Goal: Task Accomplishment & Management: Manage account settings

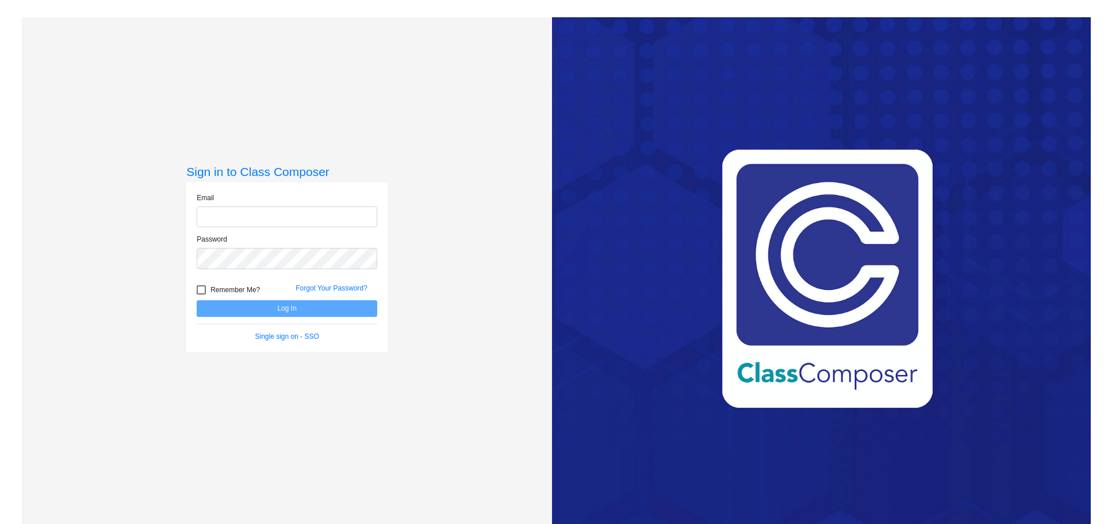
type input "[EMAIL_ADDRESS][DOMAIN_NAME]"
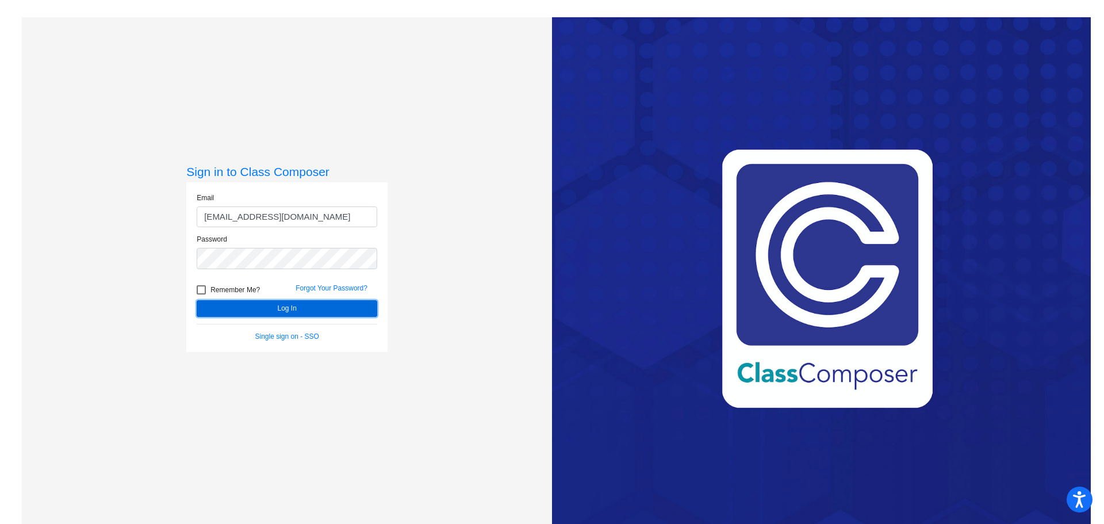
click at [278, 313] on button "Log In" at bounding box center [287, 308] width 181 height 17
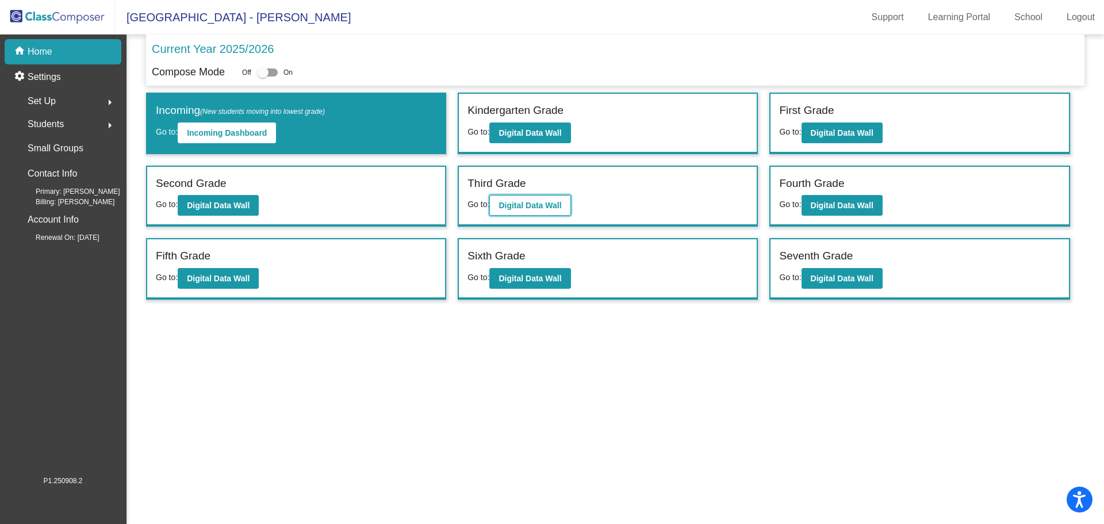
click at [543, 200] on button "Digital Data Wall" at bounding box center [529, 205] width 81 height 21
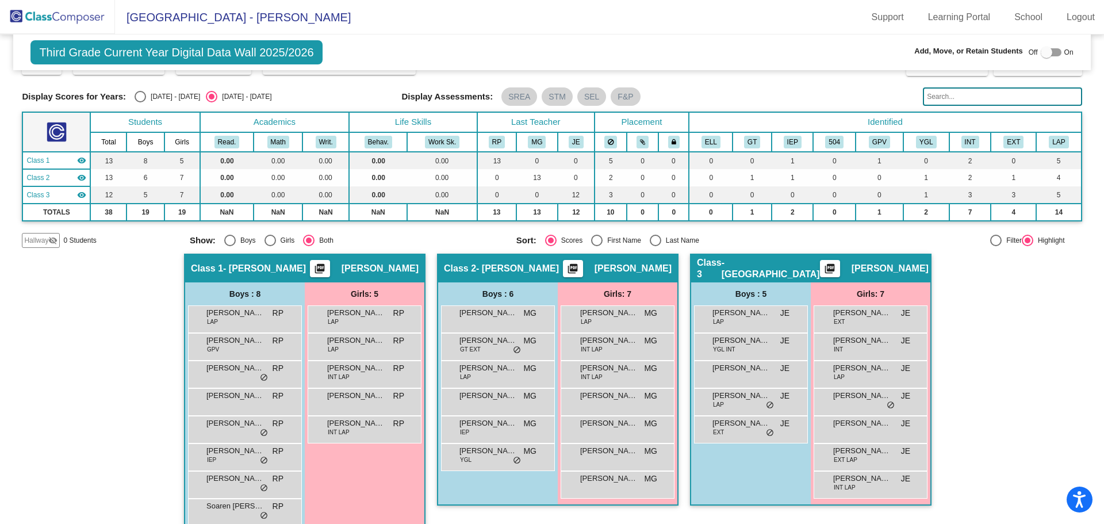
scroll to position [45, 0]
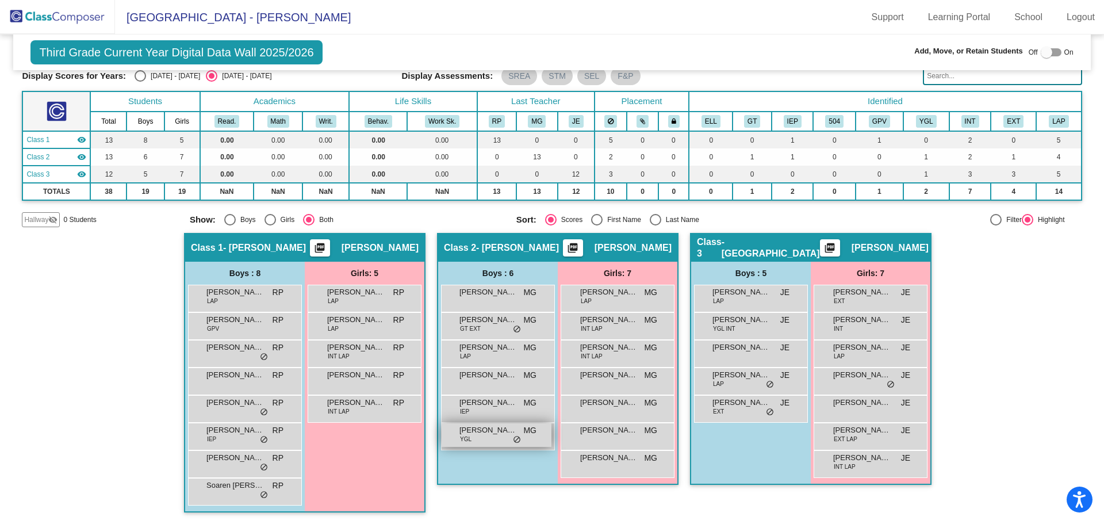
click at [484, 434] on span "[PERSON_NAME]" at bounding box center [488, 430] width 58 height 12
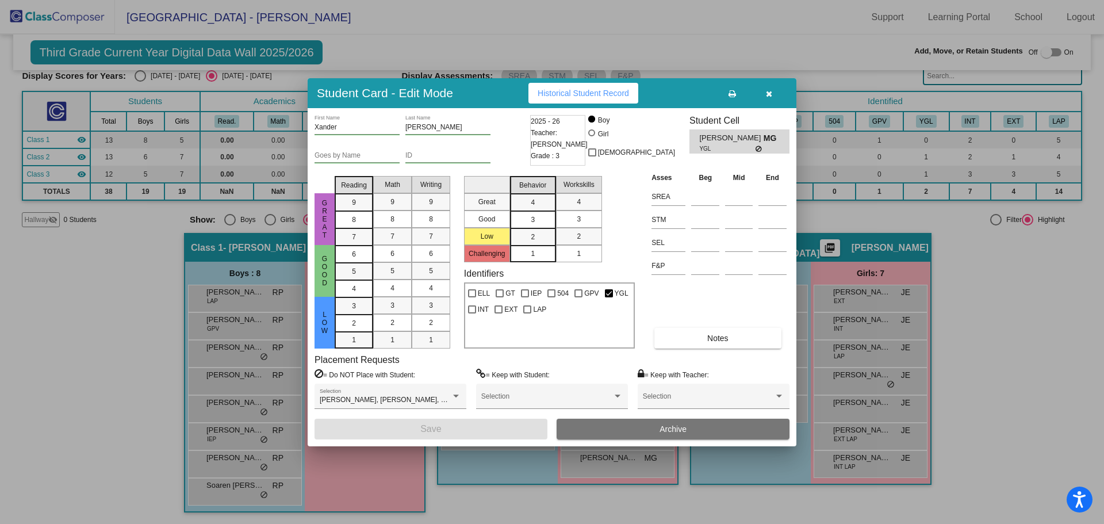
click at [650, 434] on button "Archive" at bounding box center [673, 429] width 233 height 21
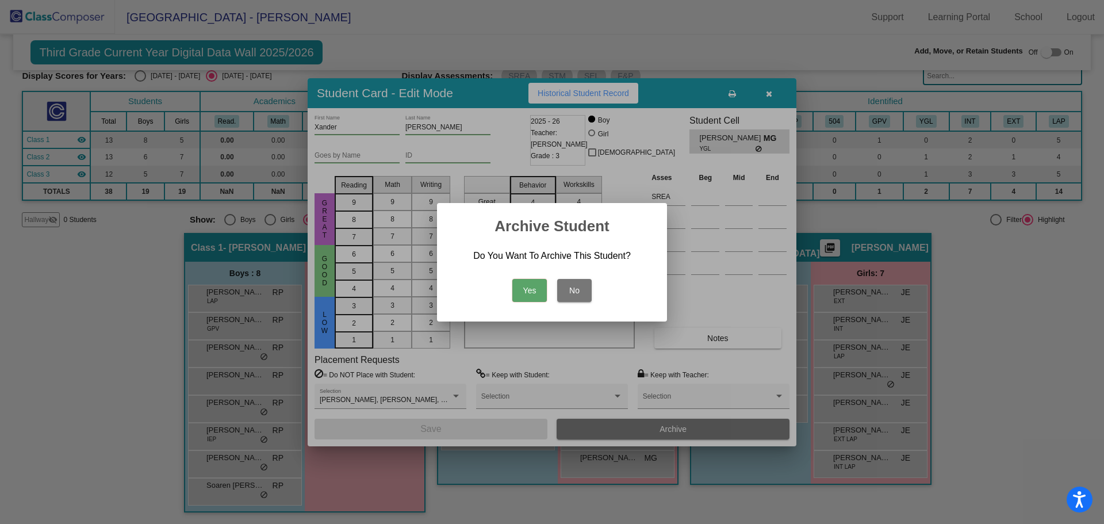
click at [533, 294] on button "Yes" at bounding box center [529, 290] width 35 height 23
